Goal: Information Seeking & Learning: Stay updated

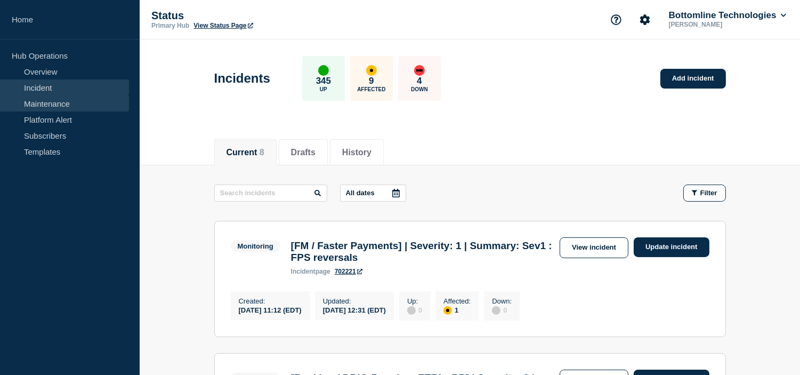
click at [76, 96] on link "Maintenance" at bounding box center [64, 103] width 129 height 16
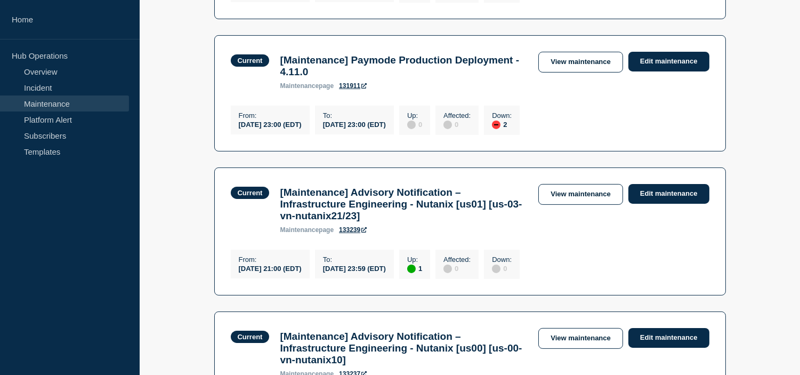
scroll to position [592, 0]
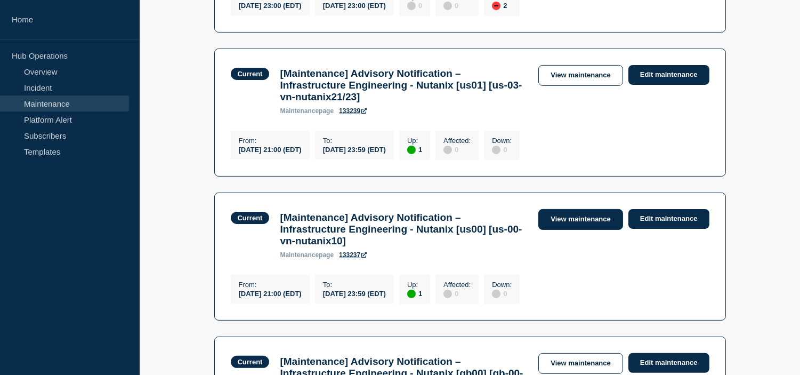
click at [573, 230] on link "View maintenance" at bounding box center [580, 219] width 84 height 21
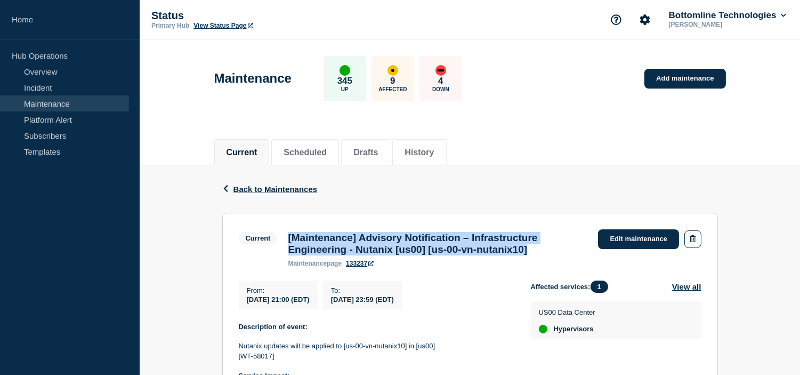
drag, startPoint x: 566, startPoint y: 255, endPoint x: 288, endPoint y: 236, distance: 278.9
click at [288, 236] on h3 "[Maintenance] Advisory Notification – Infrastructure Engineering - Nutanix [us0…" at bounding box center [438, 243] width 300 height 23
copy h3 "[Maintenance] Advisory Notification – Infrastructure Engineering - Nutanix [us0…"
drag, startPoint x: 245, startPoint y: 294, endPoint x: 461, endPoint y: 308, distance: 216.3
click at [461, 308] on div "From : [DATE] 21:00 (EDT) To : [DATE] 23:59 (EDT)" at bounding box center [385, 294] width 292 height 29
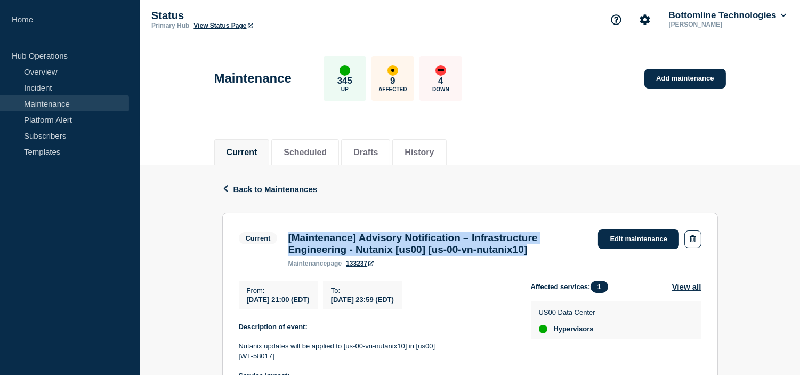
copy div "From : [DATE] 21:00 (EDT) To : [DATE] 23:59 (EDT)"
drag, startPoint x: 251, startPoint y: 190, endPoint x: 305, endPoint y: 189, distance: 54.9
click at [251, 189] on span "Back to Maintenances" at bounding box center [275, 188] width 84 height 9
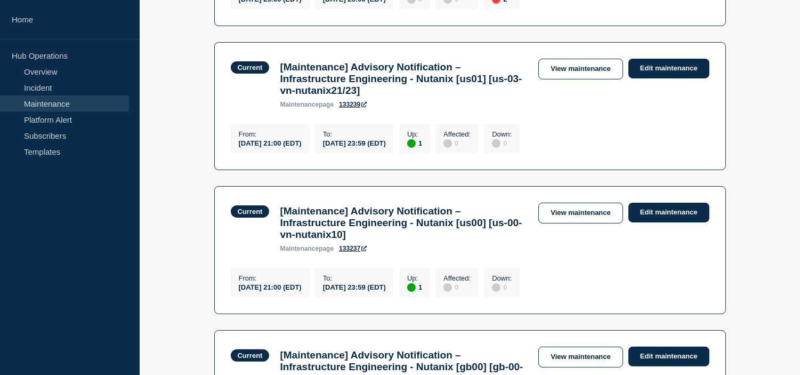
scroll to position [539, 0]
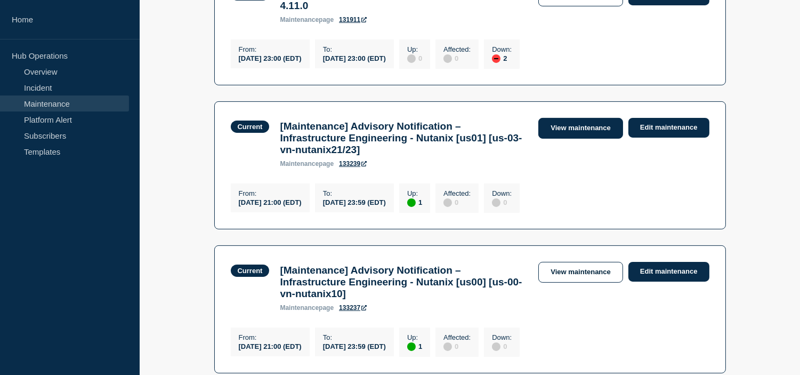
click at [575, 139] on link "View maintenance" at bounding box center [580, 128] width 84 height 21
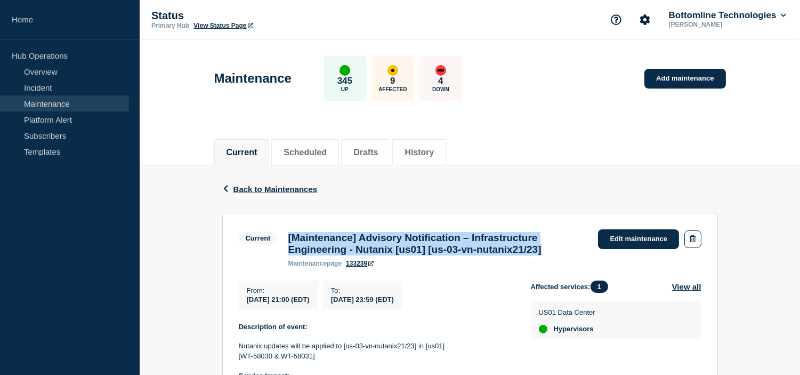
drag, startPoint x: 482, startPoint y: 247, endPoint x: 281, endPoint y: 244, distance: 200.4
click at [281, 244] on div "Current [Maintenance] Advisory Notification – Infrastructure Engineering - Nuta…" at bounding box center [416, 248] width 354 height 38
copy h3 "[Maintenance] Advisory Notification – Infrastructure Engineering - Nutanix [us0…"
drag, startPoint x: 423, startPoint y: 298, endPoint x: 219, endPoint y: 295, distance: 204.2
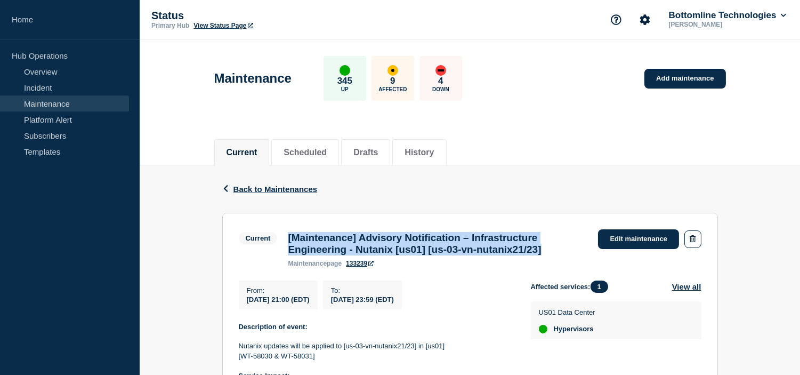
copy div "From : [DATE] 21:00 (EDT) To : [DATE] 23:59 (EDT)"
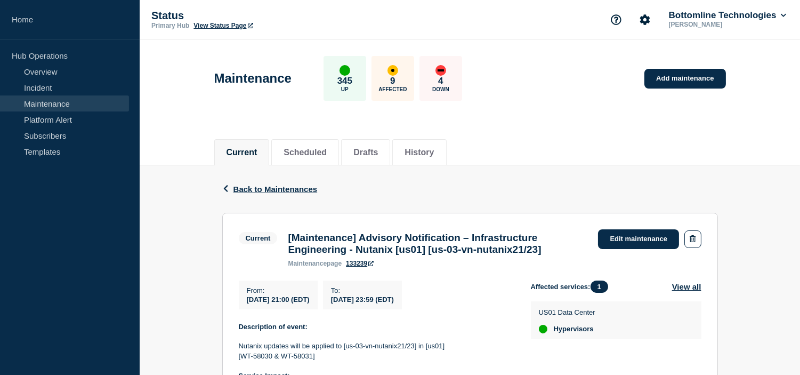
click at [254, 183] on div "Back Back to Maintenances" at bounding box center [470, 188] width 496 height 47
click at [260, 185] on span "Back to Maintenances" at bounding box center [275, 188] width 84 height 9
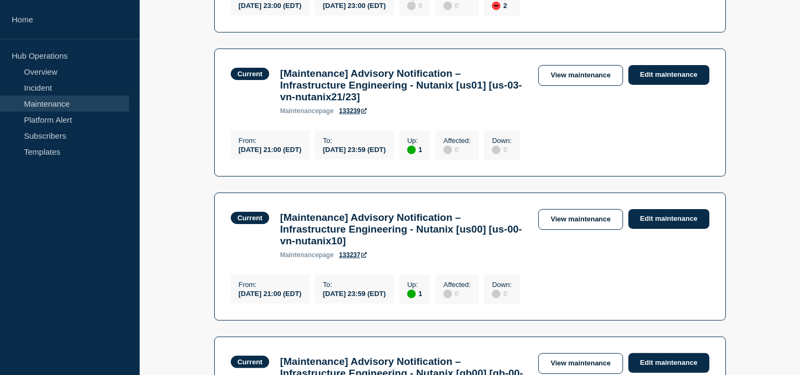
scroll to position [651, 0]
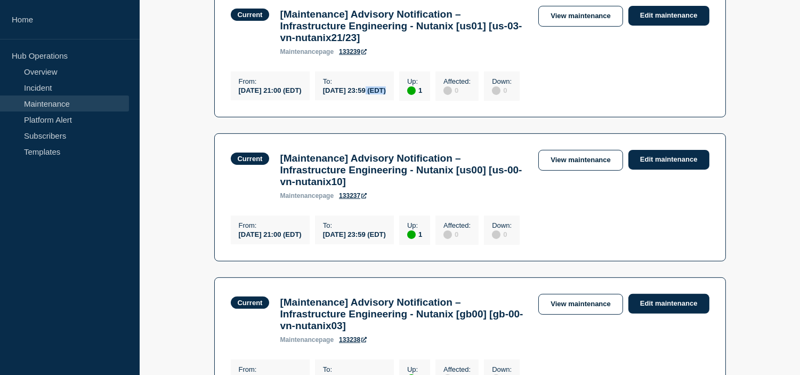
drag, startPoint x: 391, startPoint y: 121, endPoint x: 415, endPoint y: 118, distance: 24.2
click at [386, 94] on div "[DATE] 23:59 (EDT)" at bounding box center [354, 89] width 63 height 9
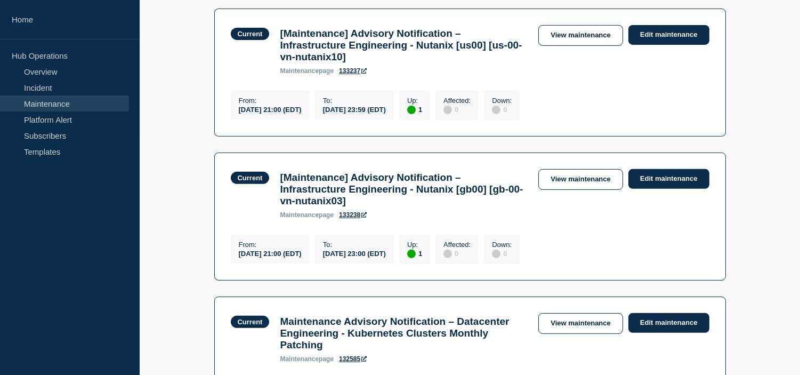
scroll to position [894, 0]
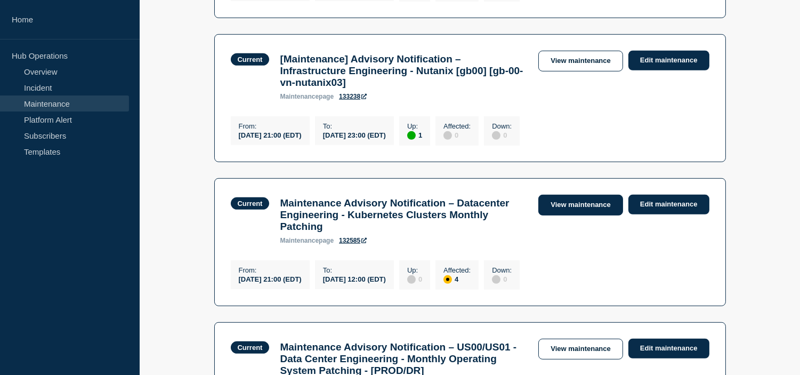
click at [585, 215] on link "View maintenance" at bounding box center [580, 205] width 84 height 21
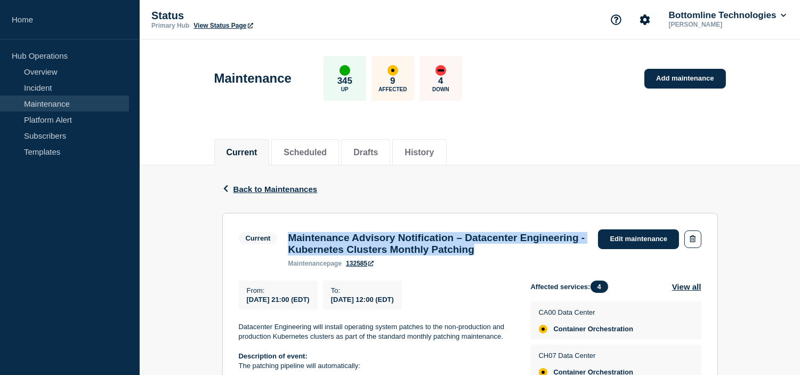
drag, startPoint x: 582, startPoint y: 257, endPoint x: 285, endPoint y: 244, distance: 296.7
click at [285, 244] on div "Maintenance Advisory Notification – Datacenter Engineering - Kubernetes Cluster…" at bounding box center [437, 249] width 310 height 35
copy h3 "Maintenance Advisory Notification – Datacenter Engineering - Kubernetes Cluster…"
drag, startPoint x: 243, startPoint y: 293, endPoint x: 449, endPoint y: 301, distance: 205.9
click at [449, 301] on div "From : [DATE] 21:00 (EDT) To : [DATE] 12:00 (EDT)" at bounding box center [385, 294] width 292 height 29
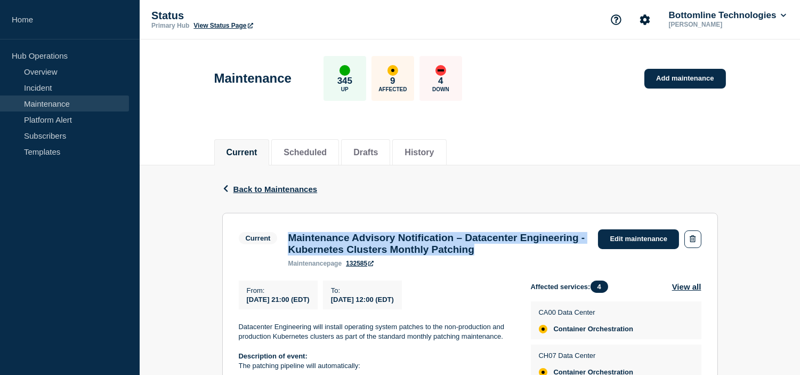
copy div "From : [DATE] 21:00 (EDT) To : [DATE] 12:00 (EDT)"
click at [252, 190] on span "Back to Maintenances" at bounding box center [275, 188] width 84 height 9
